Goal: Transaction & Acquisition: Purchase product/service

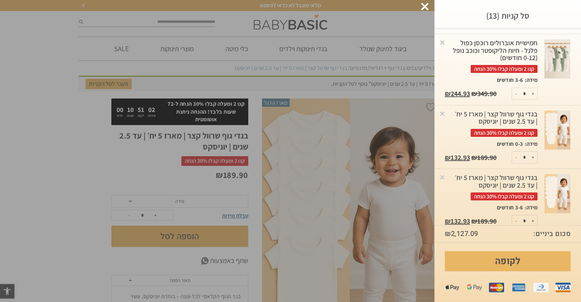
click at [423, 6] on div at bounding box center [425, 7] width 8 height 8
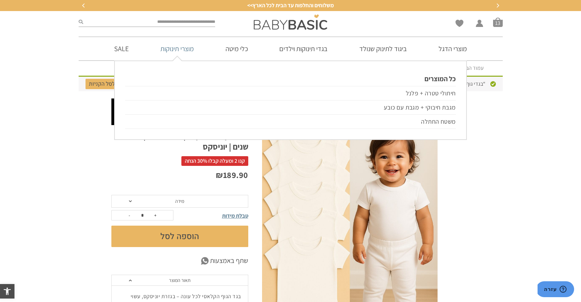
click at [189, 47] on link "מוצרי תינוקות" at bounding box center [177, 48] width 54 height 23
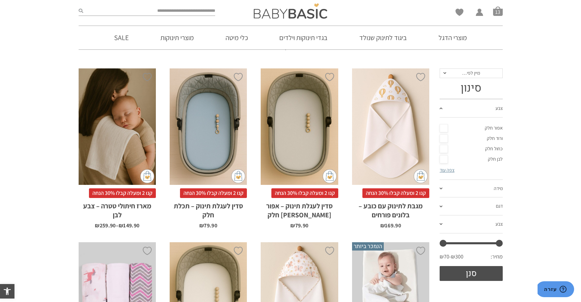
scroll to position [93, 0]
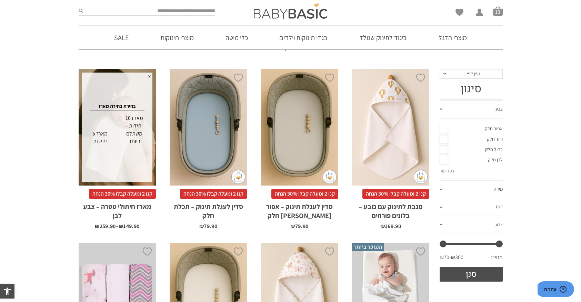
click at [134, 127] on div "מארז 10 יחידות - משתלם ביותר" at bounding box center [134, 129] width 33 height 34
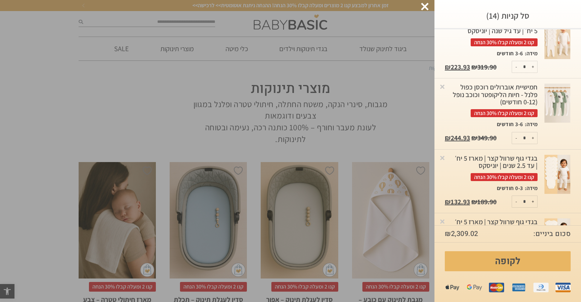
scroll to position [539, 0]
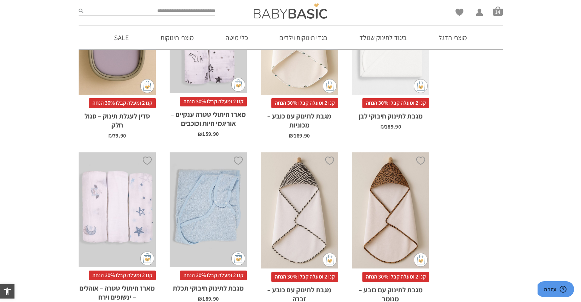
scroll to position [1035, 0]
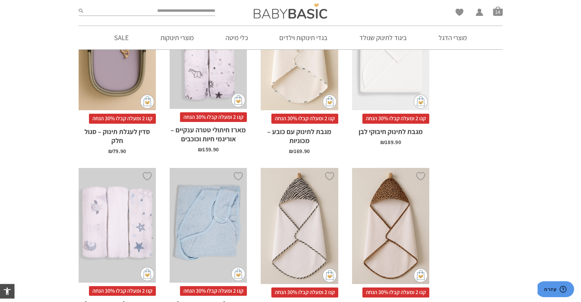
click at [223, 75] on div "x בחירת בחירת מארז מארז 2 יחידות מארז 4 יחידות - משתלם ביותר" at bounding box center [208, 51] width 77 height 115
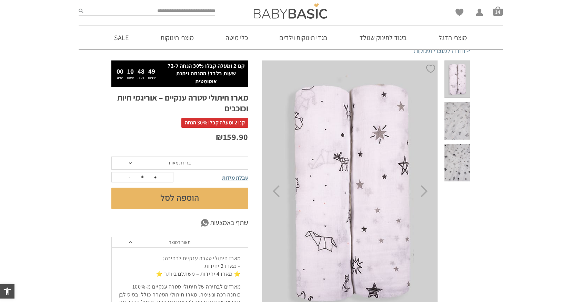
scroll to position [28, 0]
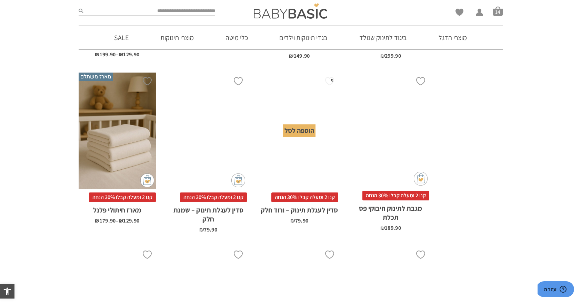
scroll to position [376, 0]
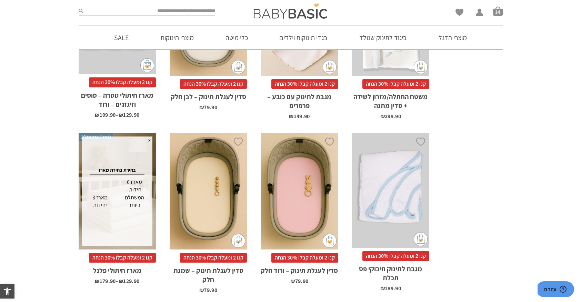
click at [133, 199] on div "מארז 6 יחידות - המשתלם ביותר" at bounding box center [134, 193] width 33 height 34
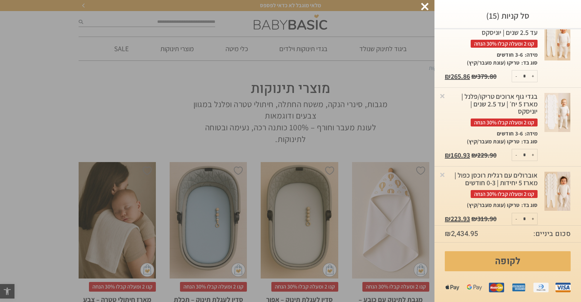
scroll to position [174, 0]
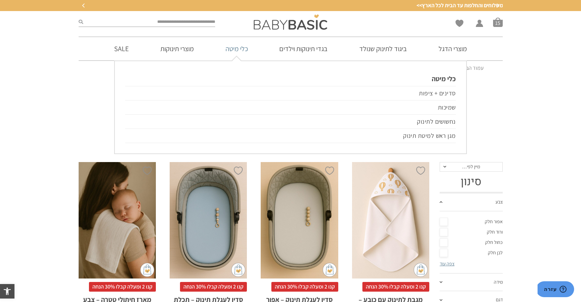
click at [242, 46] on link "כלי מיטה" at bounding box center [236, 48] width 43 height 23
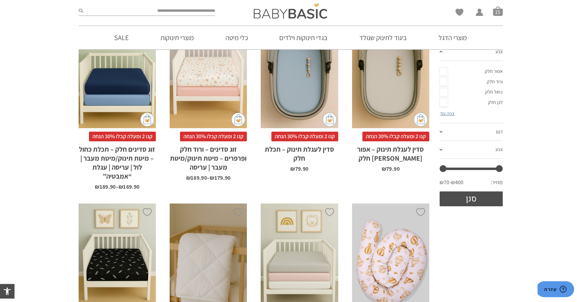
scroll to position [151, 0]
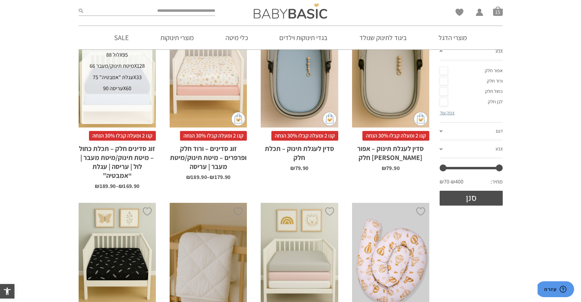
click at [120, 87] on div "עריסה 90X60" at bounding box center [117, 88] width 68 height 11
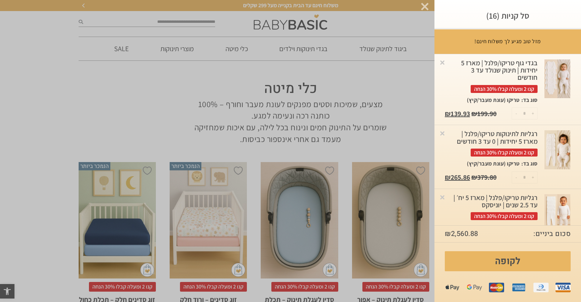
scroll to position [0, 0]
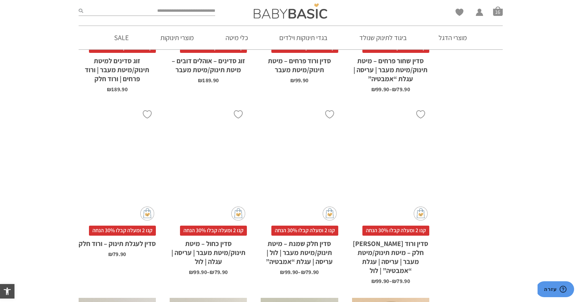
scroll to position [806, 0]
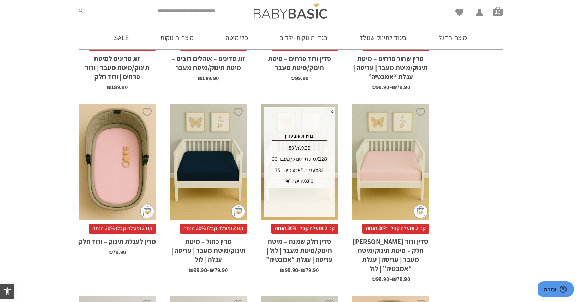
click at [302, 181] on div "עריסה 90X60" at bounding box center [299, 181] width 68 height 11
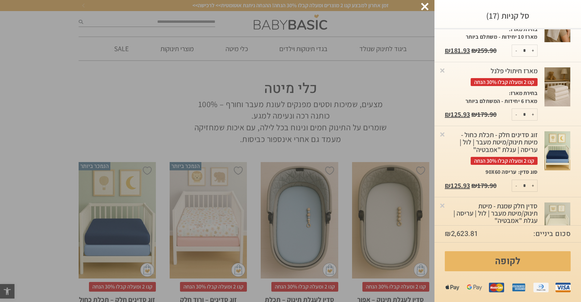
scroll to position [839, 0]
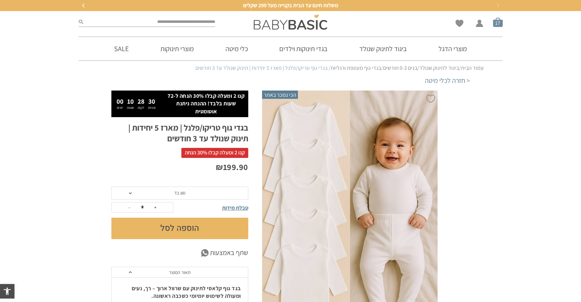
click at [500, 27] on li "סל קניות 17" at bounding box center [498, 22] width 10 height 10
click at [498, 23] on span "סל קניות" at bounding box center [498, 22] width 10 height 10
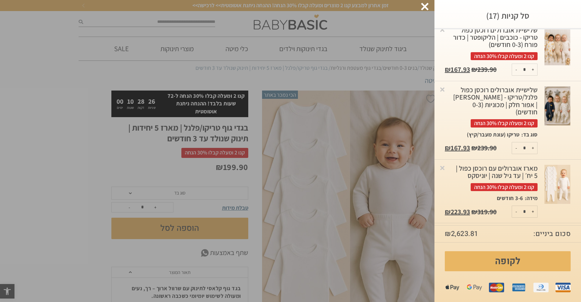
scroll to position [382, 0]
